Goal: Navigation & Orientation: Find specific page/section

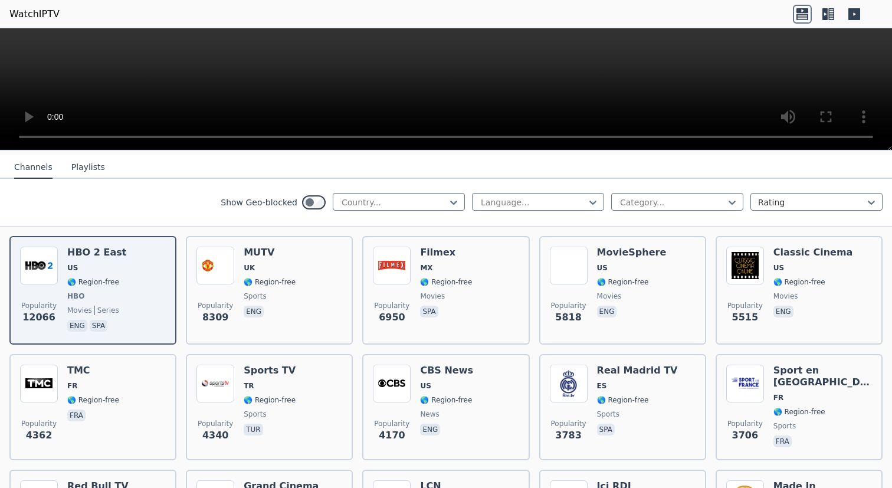
scroll to position [109, 0]
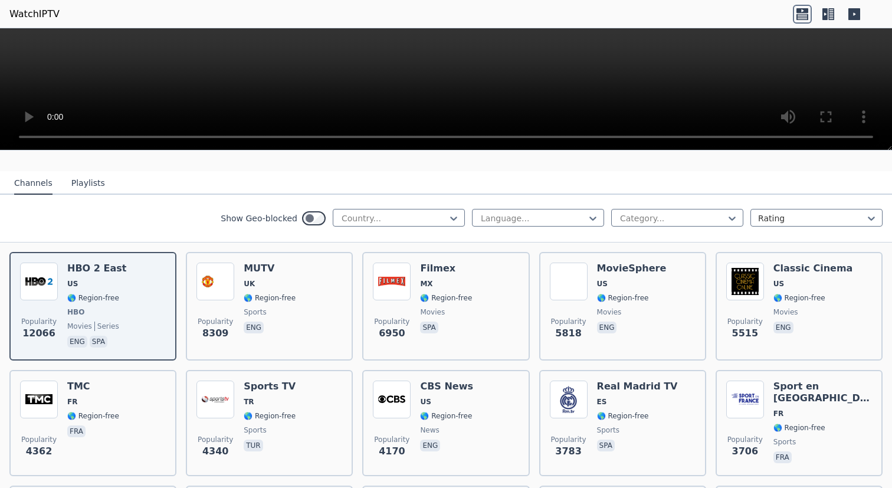
click at [92, 181] on button "Playlists" at bounding box center [88, 183] width 34 height 22
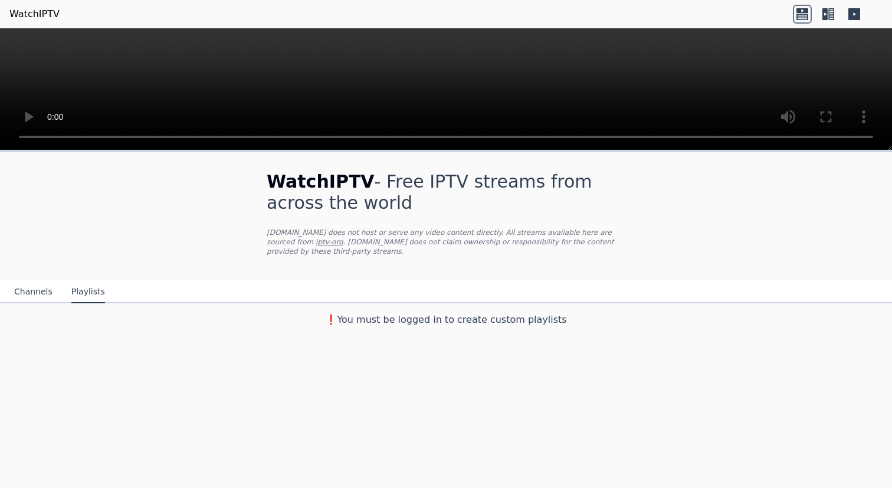
scroll to position [0, 0]
click at [39, 291] on button "Channels" at bounding box center [33, 292] width 38 height 22
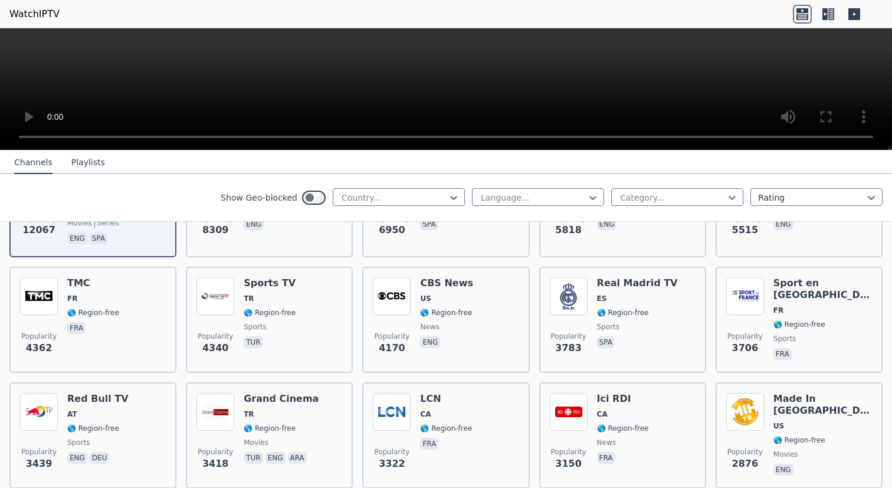
scroll to position [217, 0]
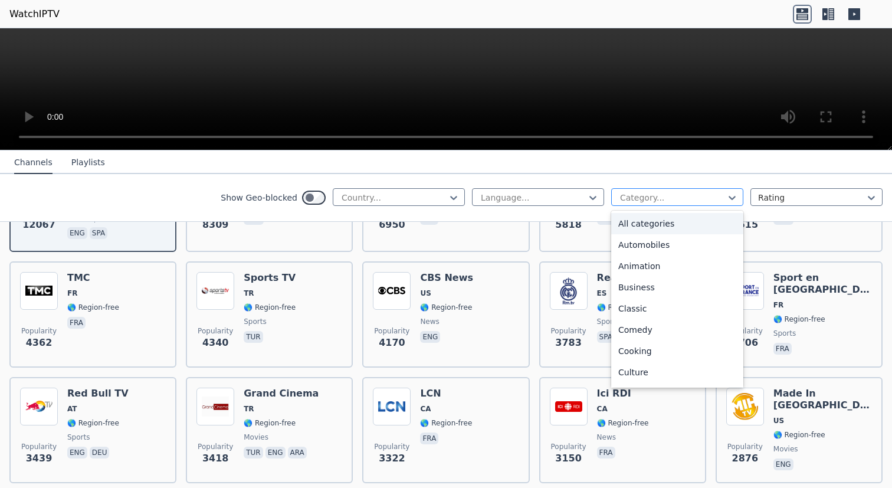
click at [656, 188] on div "Category..." at bounding box center [677, 197] width 132 height 18
click at [691, 167] on nav "Channels Playlists" at bounding box center [446, 162] width 892 height 24
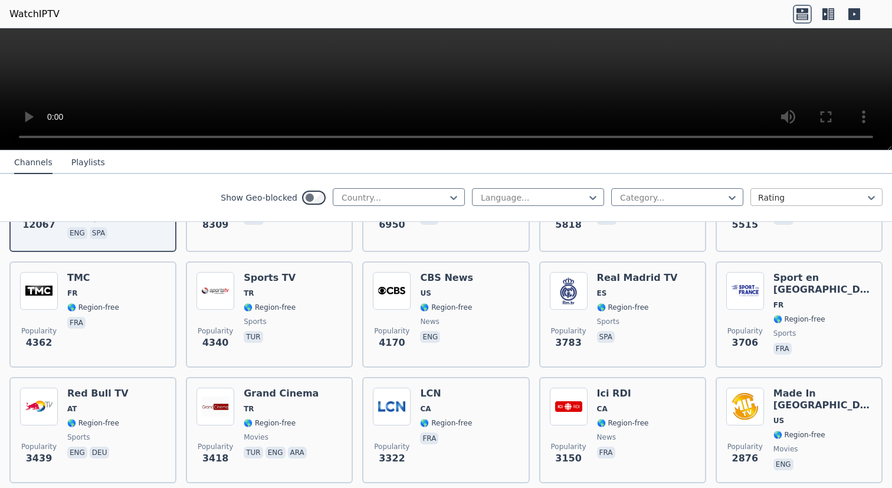
click at [755, 189] on div "Rating" at bounding box center [816, 197] width 132 height 18
click at [719, 165] on nav "Channels Playlists" at bounding box center [446, 162] width 892 height 24
click at [93, 159] on button "Playlists" at bounding box center [88, 163] width 34 height 22
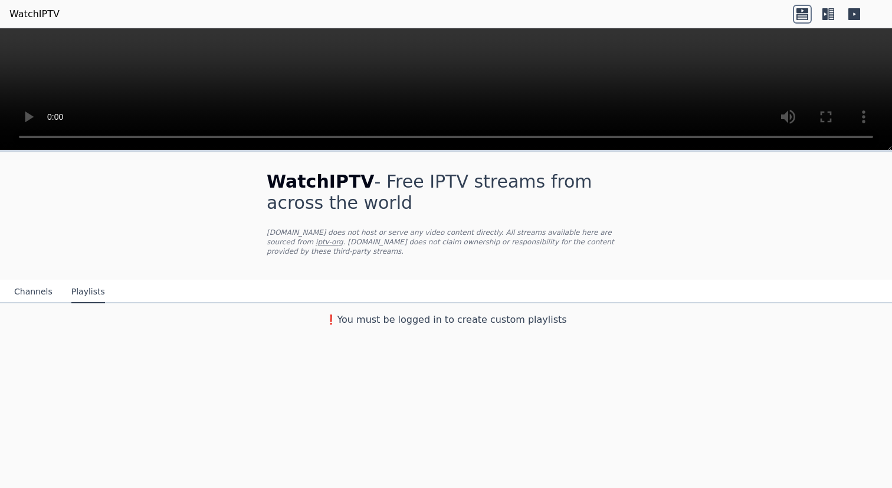
click at [43, 294] on button "Channels" at bounding box center [33, 292] width 38 height 22
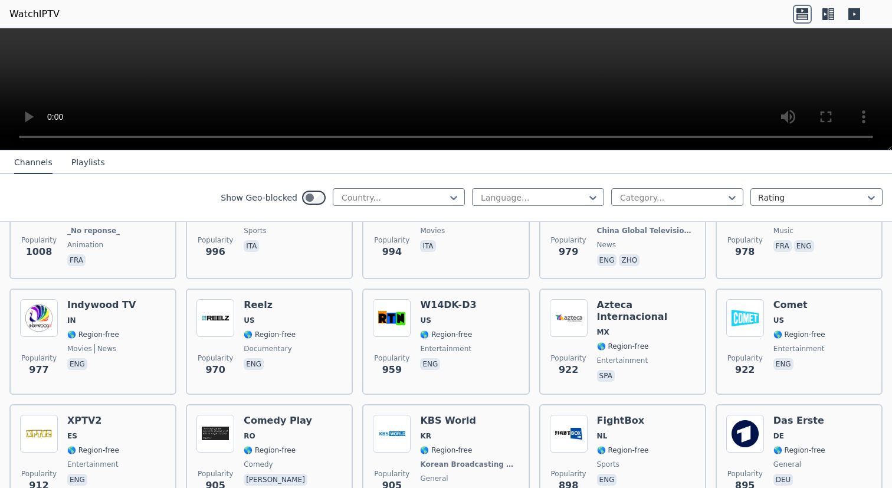
scroll to position [2217, 0]
